Goal: Book appointment/travel/reservation

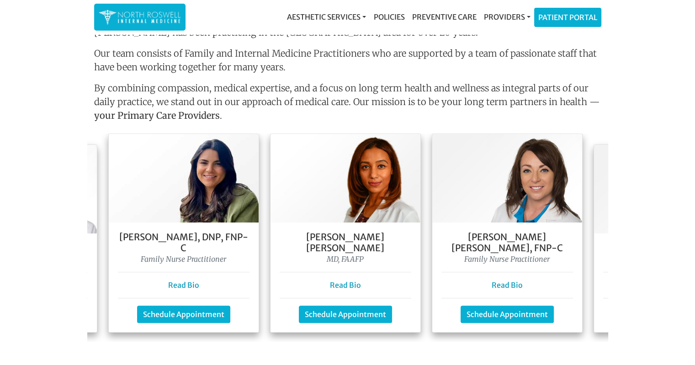
scroll to position [0, 302]
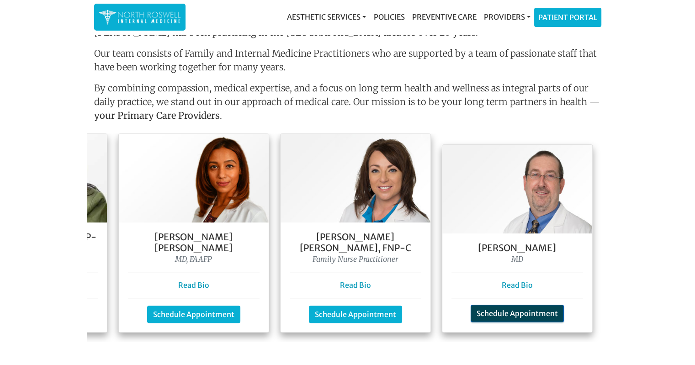
click at [547, 305] on link "Schedule Appointment" at bounding box center [517, 313] width 93 height 17
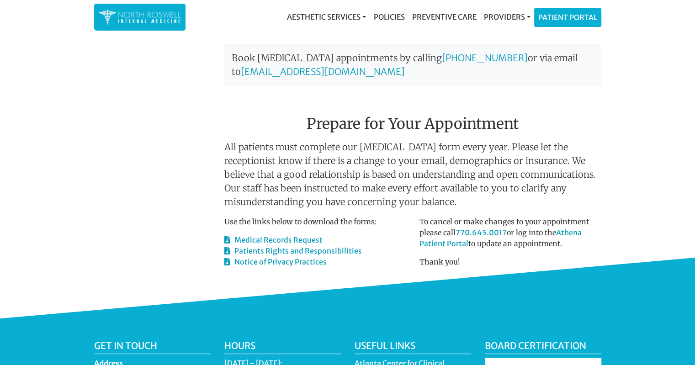
scroll to position [228, 0]
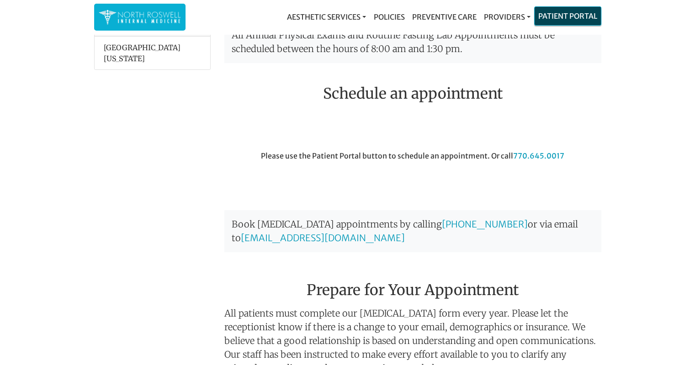
click at [572, 17] on link "Patient Portal" at bounding box center [568, 16] width 66 height 18
